Goal: Task Accomplishment & Management: Manage account settings

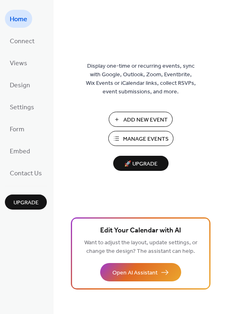
click at [128, 137] on span "Manage Events" at bounding box center [146, 139] width 46 height 9
